Goal: Information Seeking & Learning: Learn about a topic

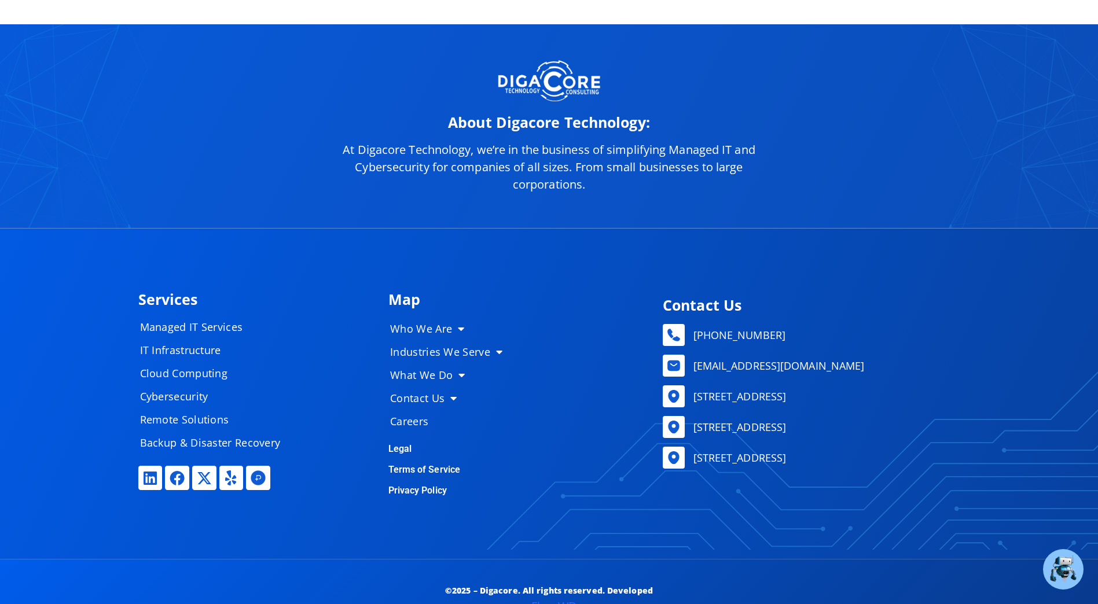
scroll to position [5807, 0]
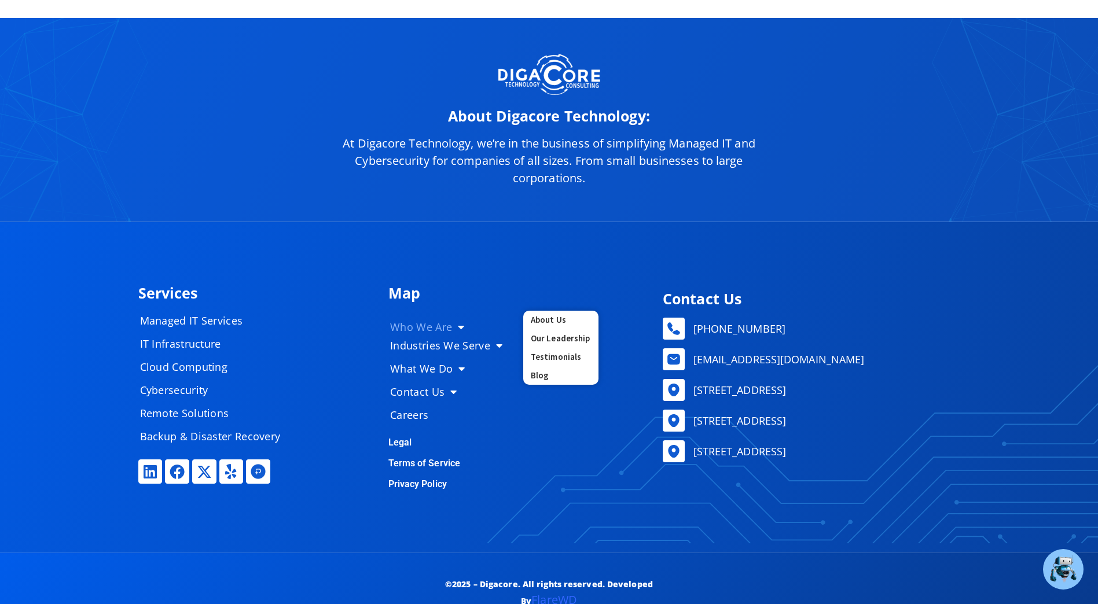
click at [454, 323] on span "Menu" at bounding box center [458, 327] width 12 height 22
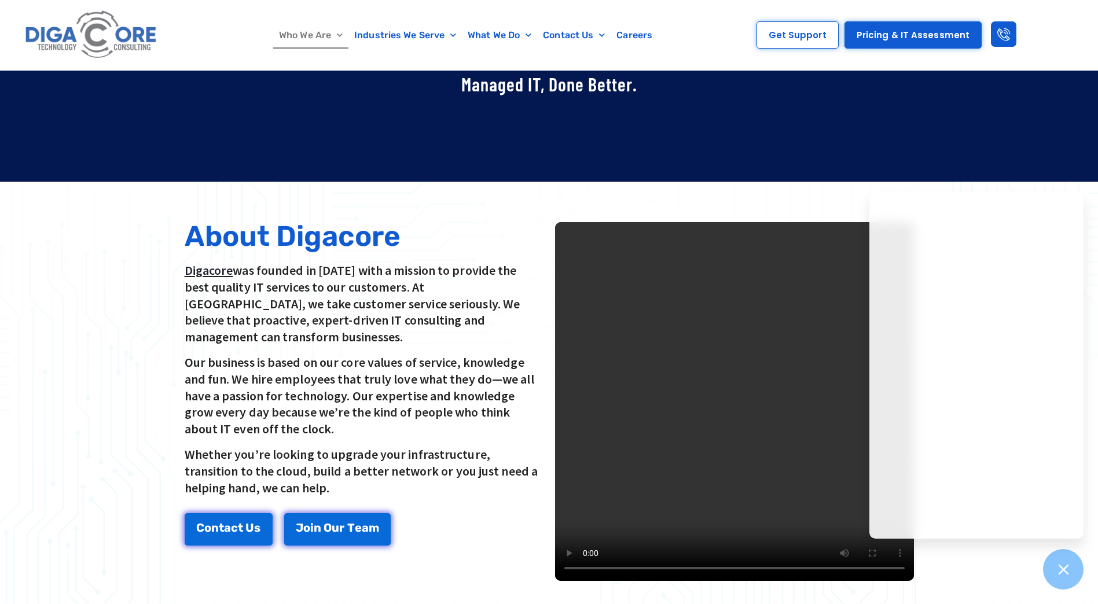
scroll to position [174, 0]
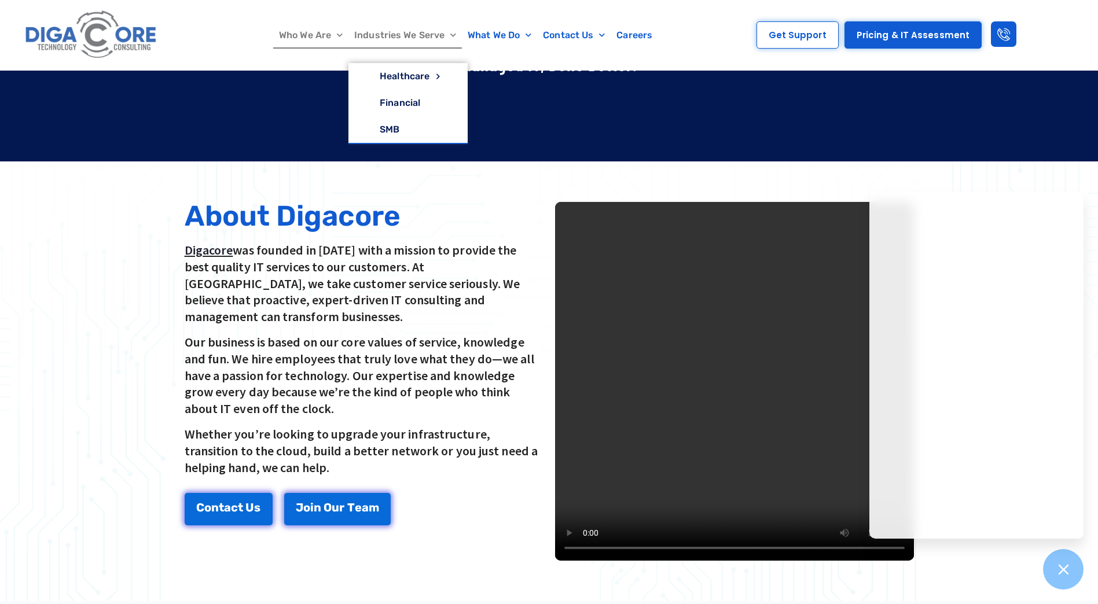
click at [425, 31] on link "Industries We Serve" at bounding box center [404, 35] width 113 height 27
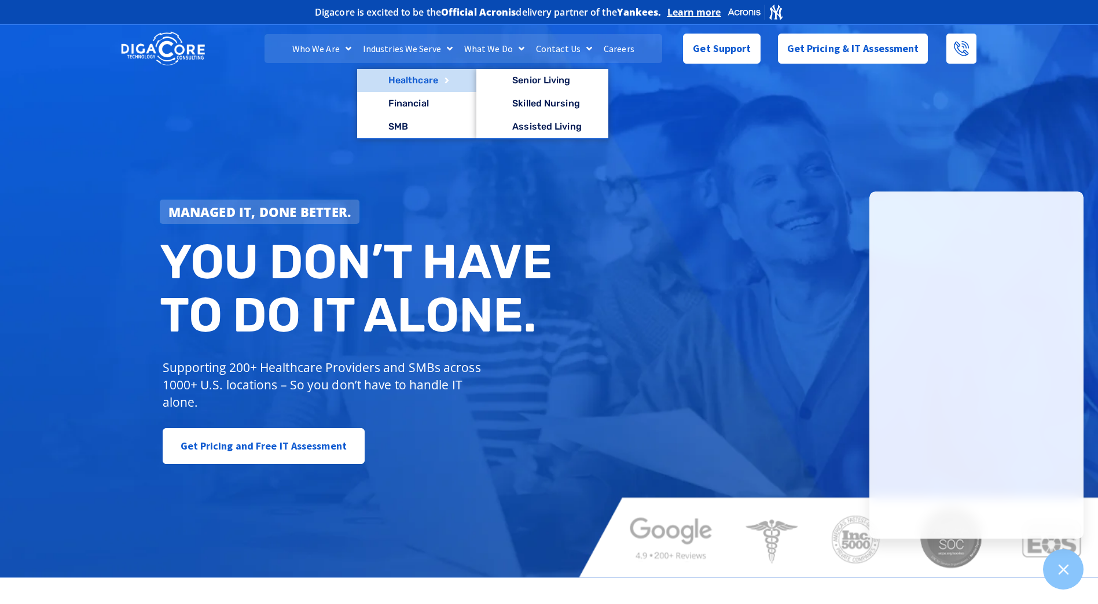
click at [414, 80] on link "Healthcare" at bounding box center [416, 80] width 119 height 23
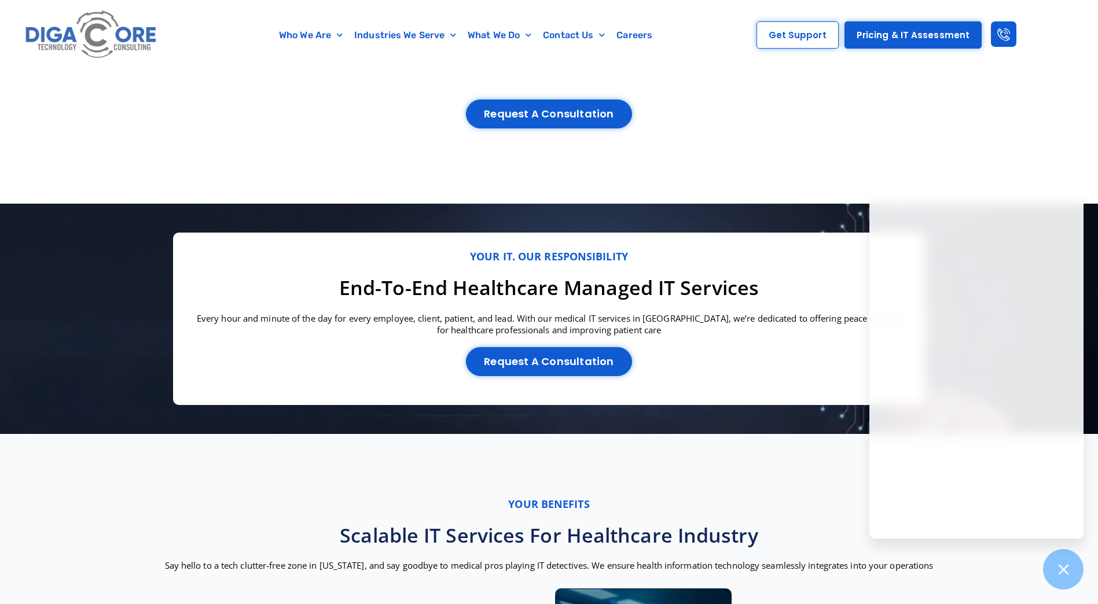
scroll to position [1158, 0]
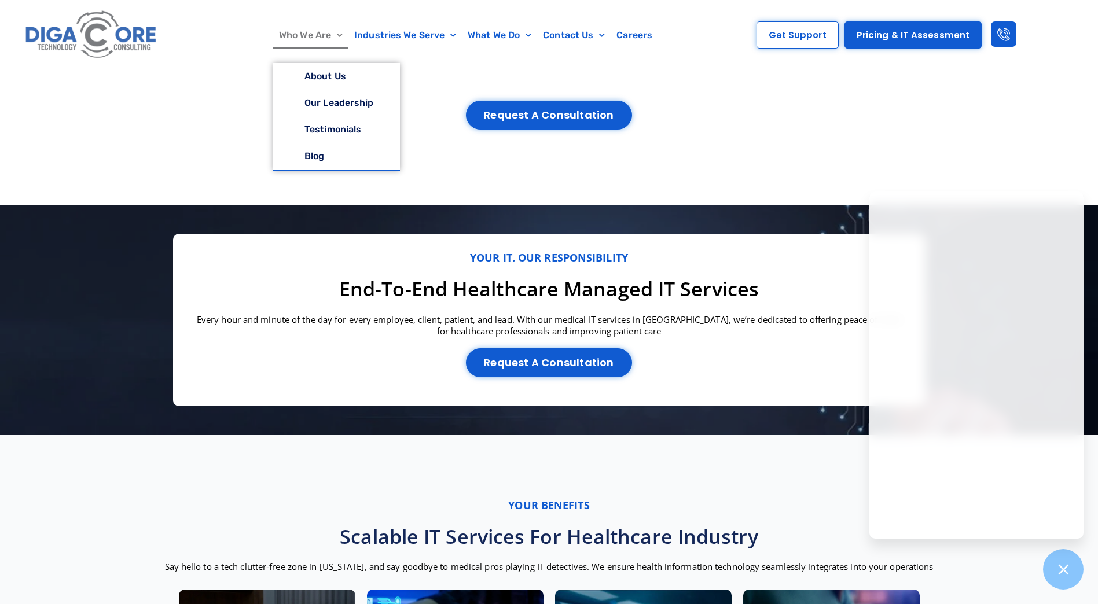
click at [309, 35] on link "Who We Are" at bounding box center [310, 35] width 75 height 27
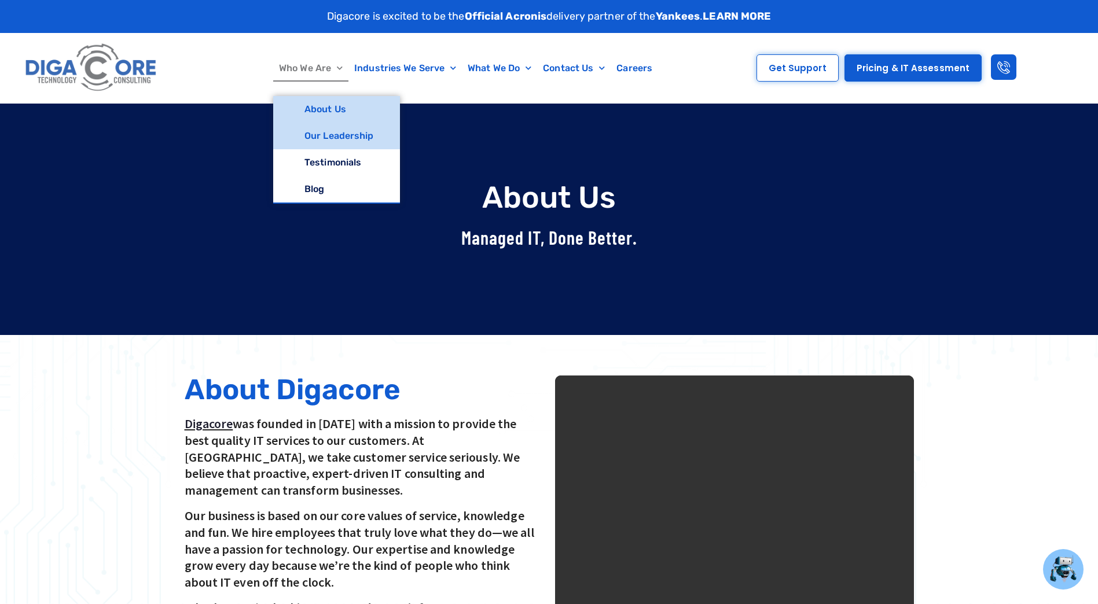
click at [320, 134] on link "Our Leadership" at bounding box center [336, 136] width 127 height 27
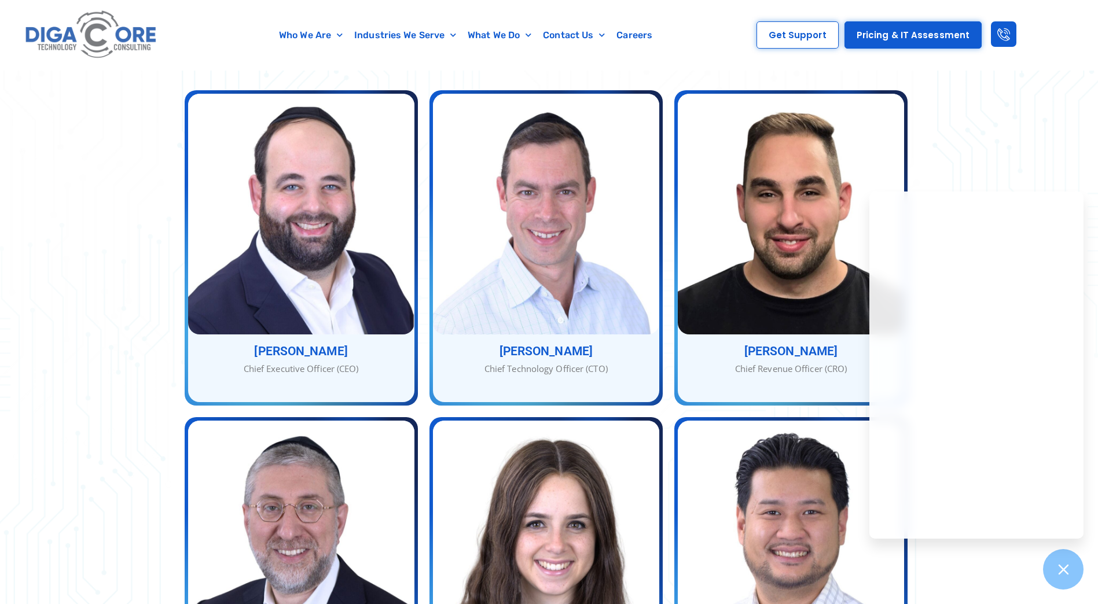
scroll to position [289, 0]
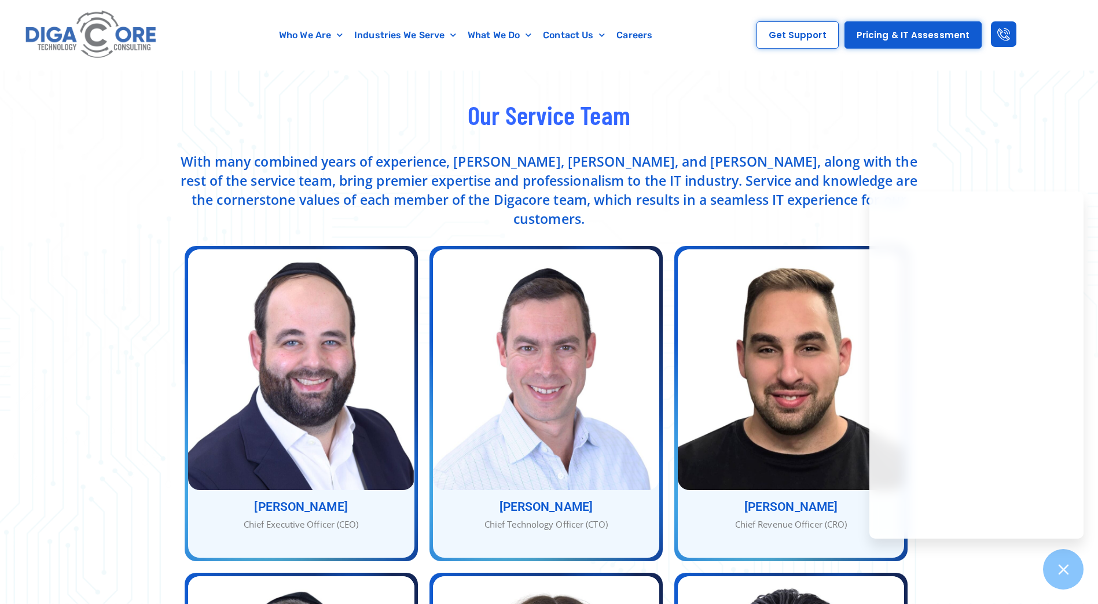
click at [64, 40] on img at bounding box center [91, 35] width 138 height 58
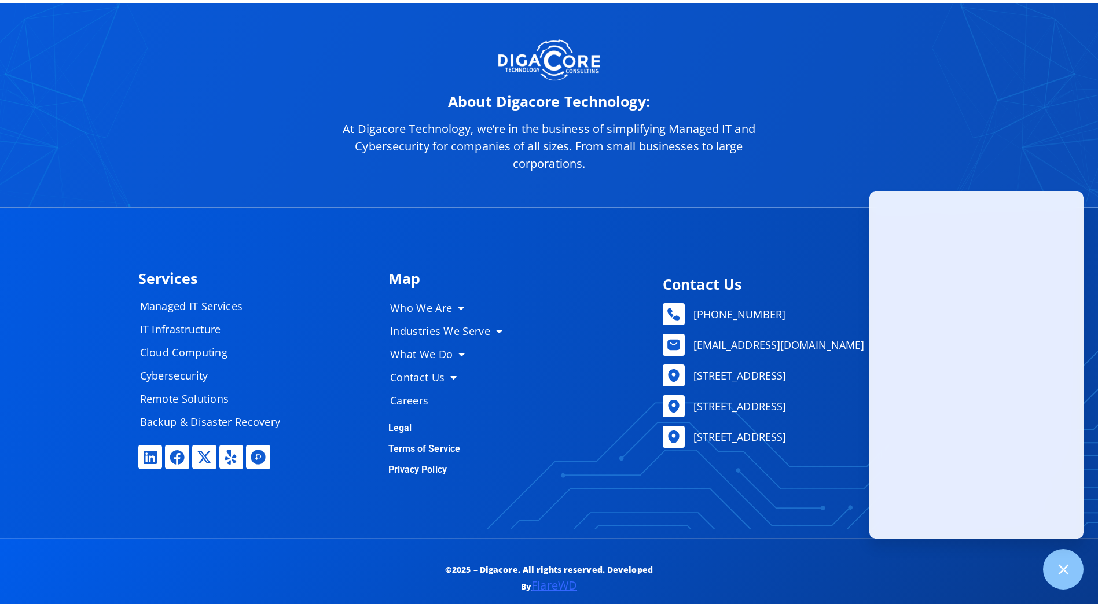
scroll to position [5837, 0]
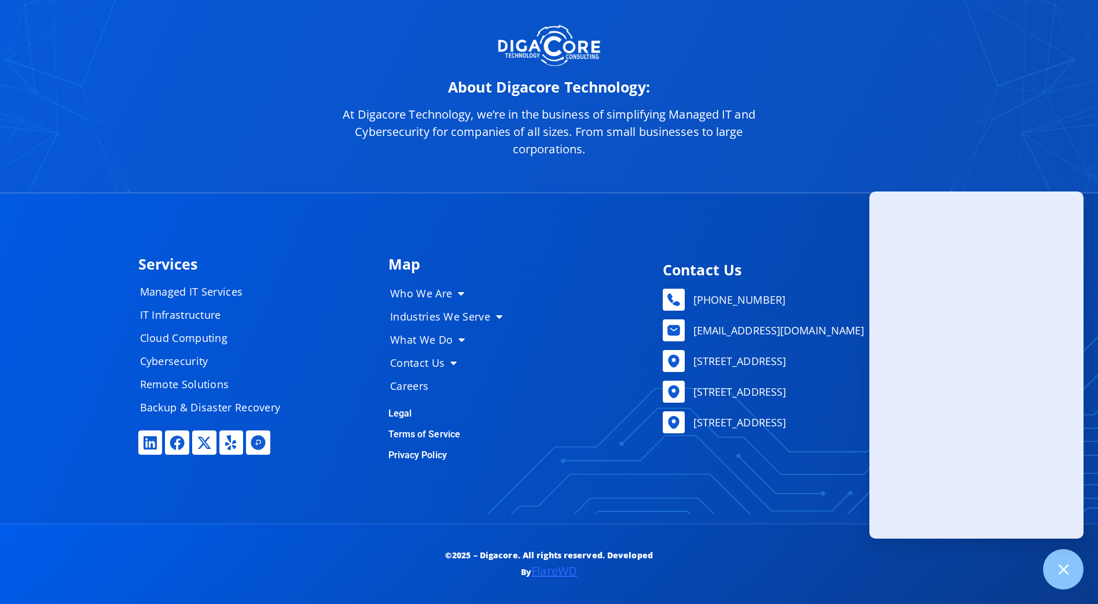
click at [823, 132] on div "About Digacore Technology: At [GEOGRAPHIC_DATA], we’re in the business of simpl…" at bounding box center [549, 91] width 1098 height 204
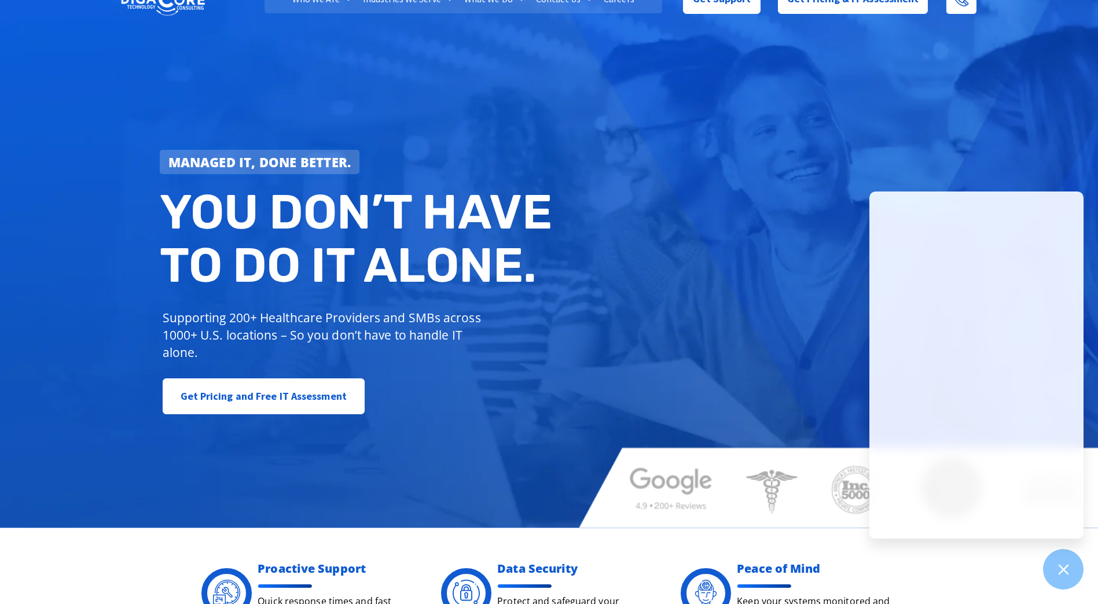
scroll to position [0, 0]
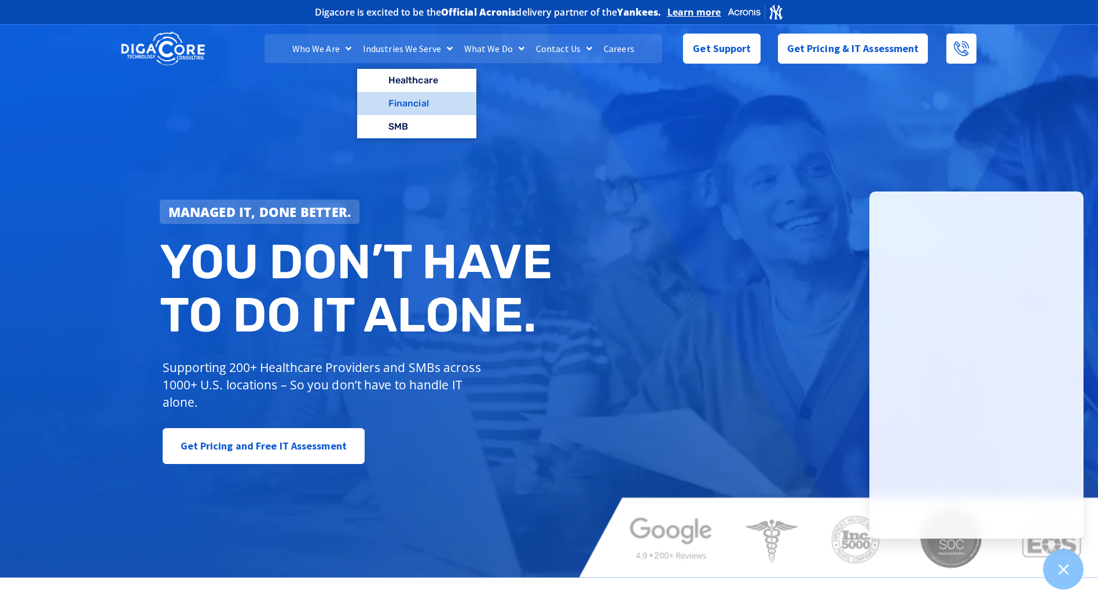
click at [416, 106] on link "Financial" at bounding box center [416, 103] width 119 height 23
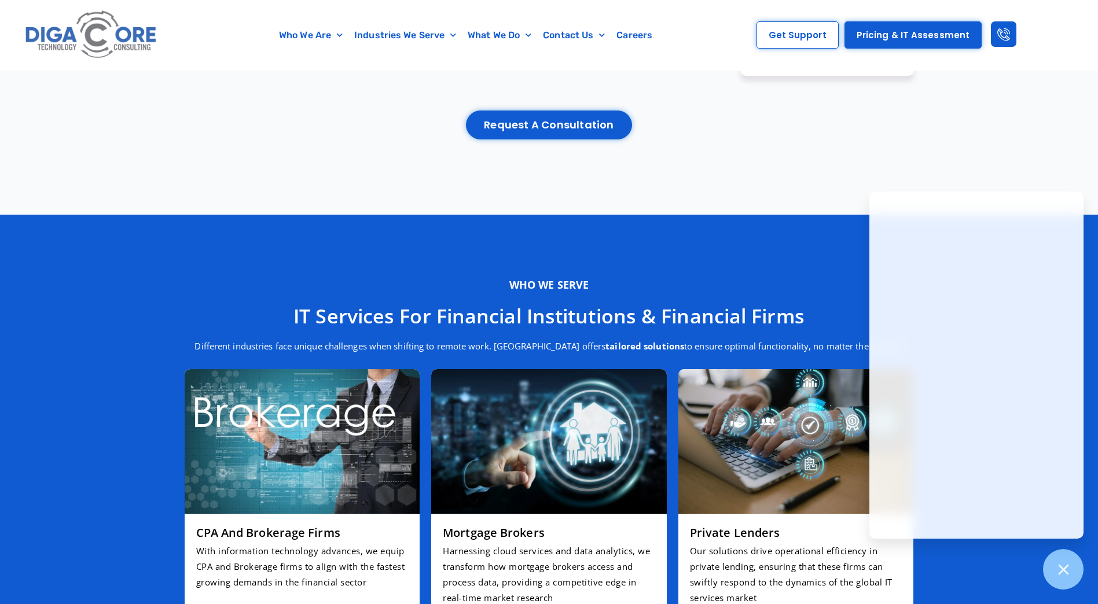
scroll to position [1733, 0]
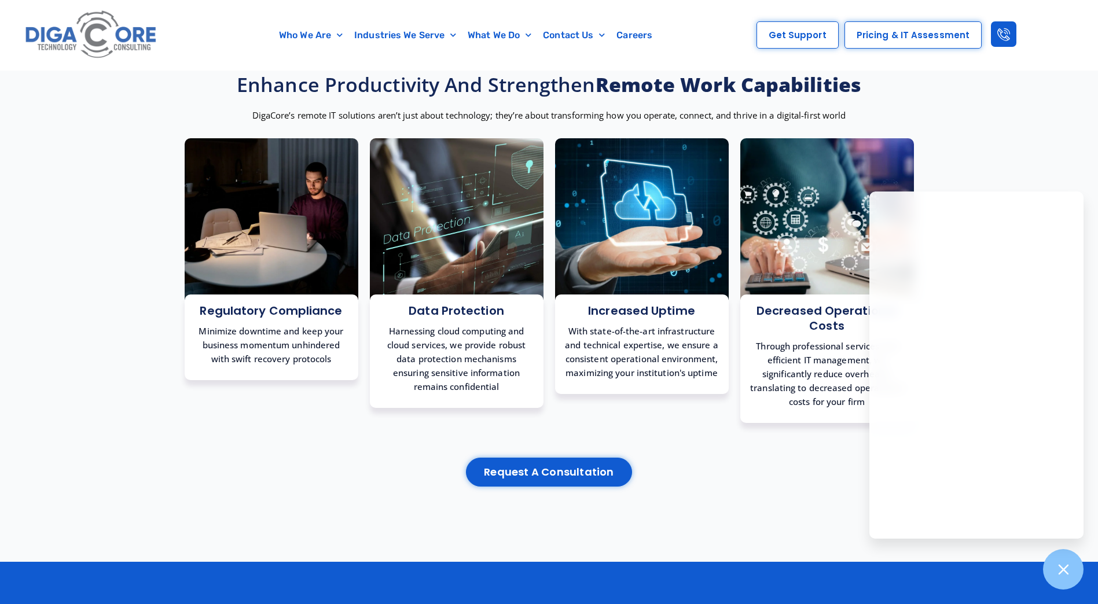
click at [934, 38] on span "Pricing & IT Assessment" at bounding box center [913, 35] width 113 height 9
